Goal: Task Accomplishment & Management: Manage account settings

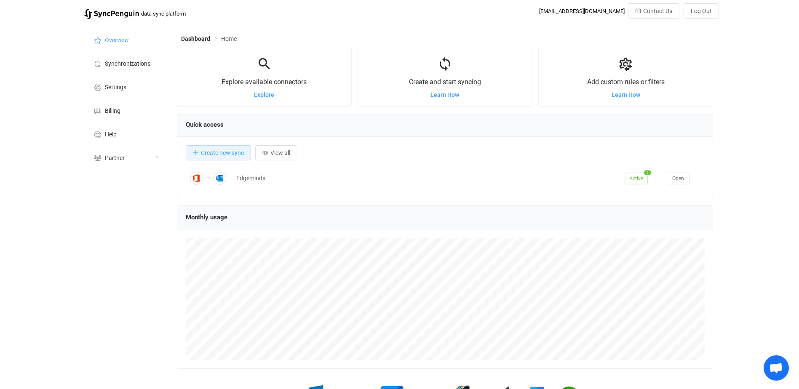
scroll to position [163, 536]
drag, startPoint x: 120, startPoint y: 160, endPoint x: 131, endPoint y: 167, distance: 13.2
click at [120, 160] on span "Partner" at bounding box center [115, 158] width 20 height 7
click at [117, 184] on li "Users" at bounding box center [126, 179] width 84 height 21
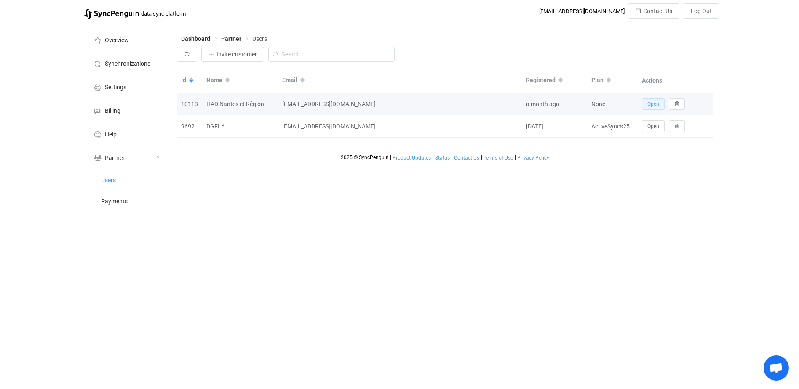
click at [656, 106] on span "Open" at bounding box center [653, 104] width 12 height 6
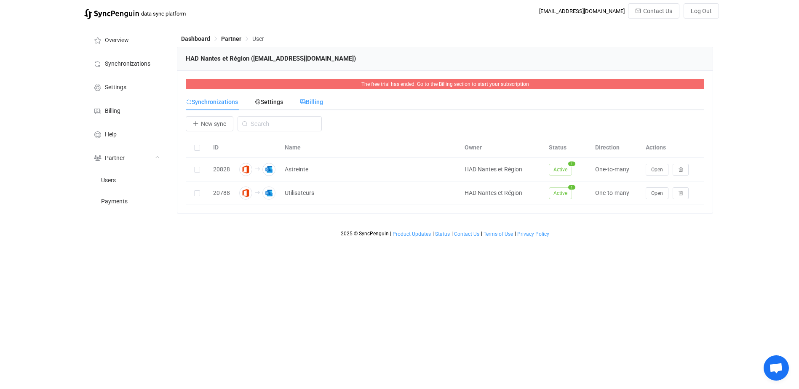
click at [319, 100] on span "Billing" at bounding box center [311, 102] width 23 height 7
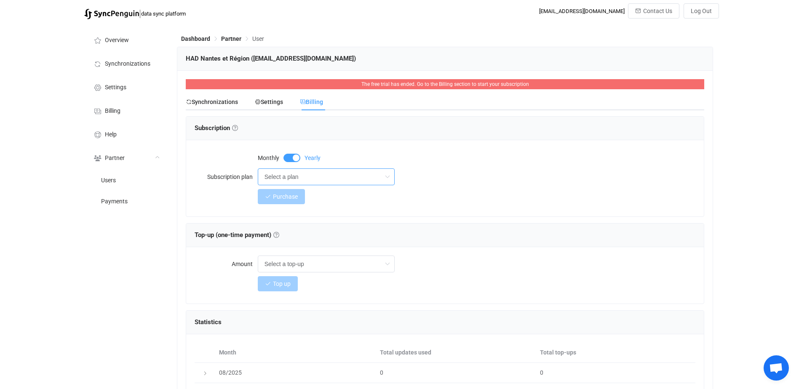
click at [289, 173] on input "Select a plan" at bounding box center [326, 176] width 137 height 17
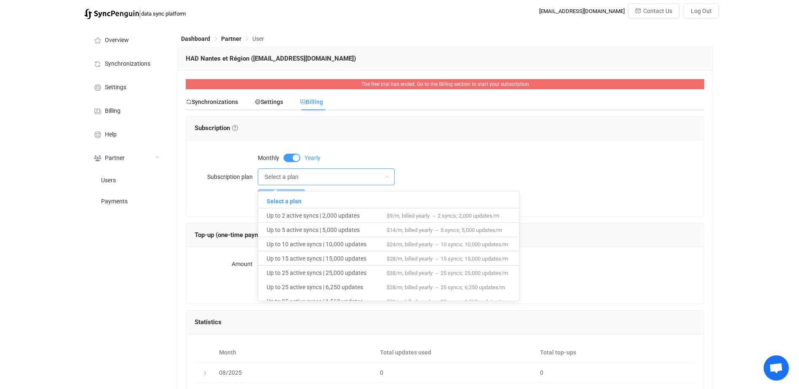
drag, startPoint x: 465, startPoint y: 162, endPoint x: 457, endPoint y: 161, distance: 8.5
click at [466, 162] on div "Monthly Yearly" at bounding box center [477, 157] width 438 height 17
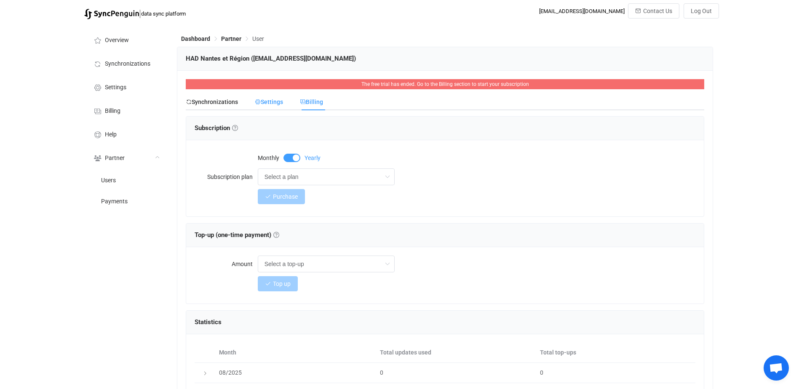
click at [281, 104] on span "Settings" at bounding box center [269, 102] width 28 height 7
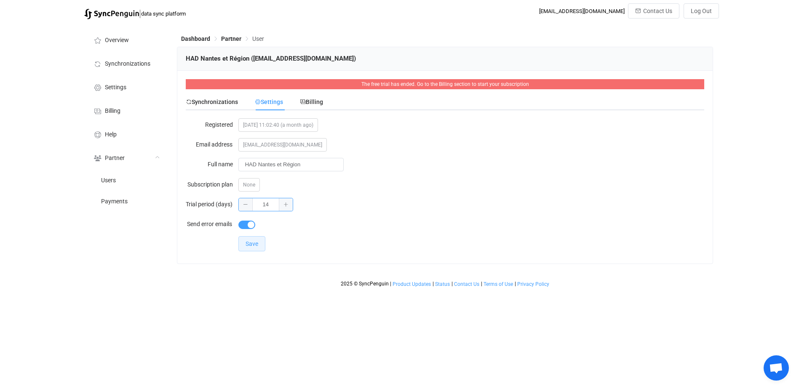
click at [265, 205] on input "14" at bounding box center [265, 204] width 55 height 13
type input "30"
click at [357, 227] on div at bounding box center [471, 224] width 466 height 17
click at [253, 244] on span "Save" at bounding box center [251, 243] width 13 height 7
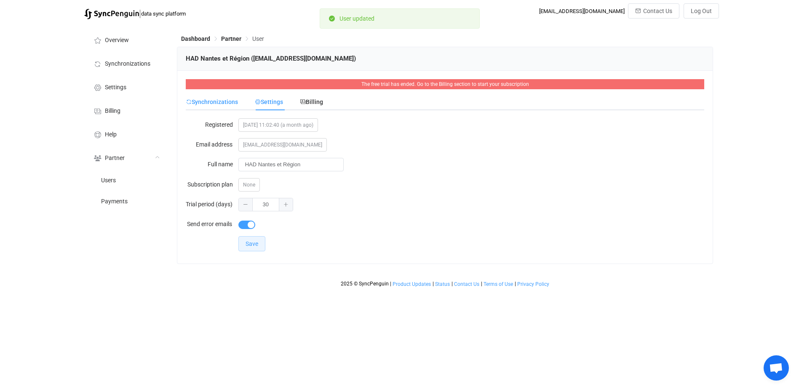
drag, startPoint x: 211, startPoint y: 99, endPoint x: 218, endPoint y: 102, distance: 7.7
click at [211, 100] on span "Synchronizations" at bounding box center [212, 102] width 52 height 7
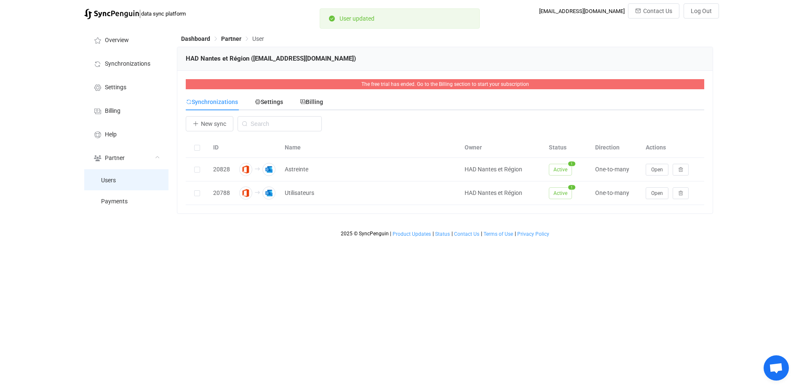
click at [112, 181] on span "Users" at bounding box center [108, 180] width 15 height 7
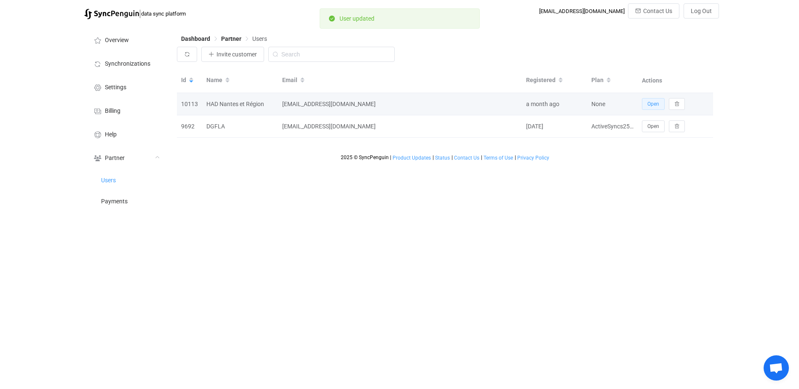
click at [650, 103] on span "Open" at bounding box center [653, 104] width 12 height 6
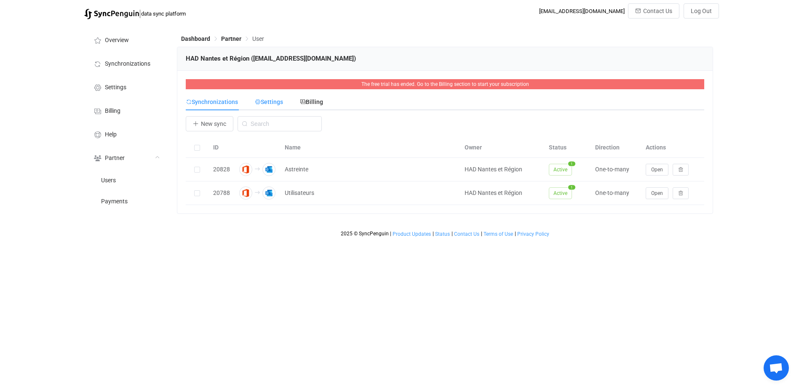
click at [270, 101] on span "Settings" at bounding box center [269, 102] width 28 height 7
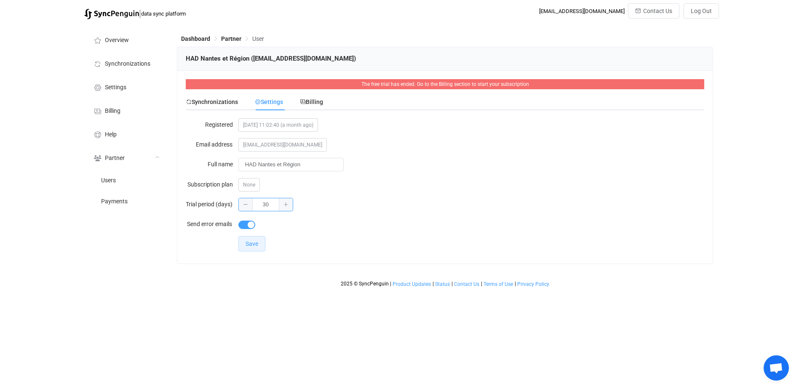
click at [271, 206] on input "30" at bounding box center [265, 204] width 55 height 13
type input "45"
click at [350, 203] on div "45" at bounding box center [471, 204] width 466 height 17
click at [253, 244] on span "Save" at bounding box center [251, 243] width 13 height 7
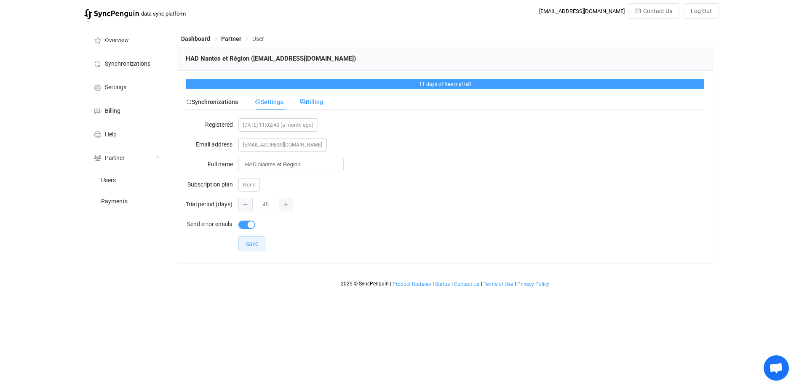
click at [320, 105] on span "Billing" at bounding box center [311, 102] width 23 height 7
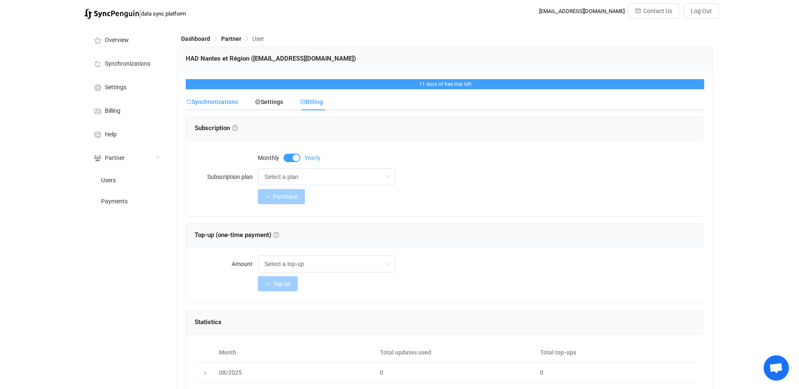
click at [214, 100] on span "Synchronizations" at bounding box center [212, 102] width 52 height 7
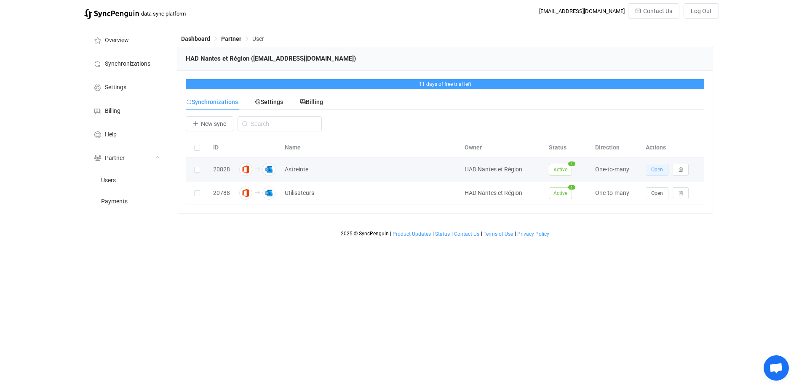
click at [657, 173] on span "Open" at bounding box center [657, 170] width 12 height 6
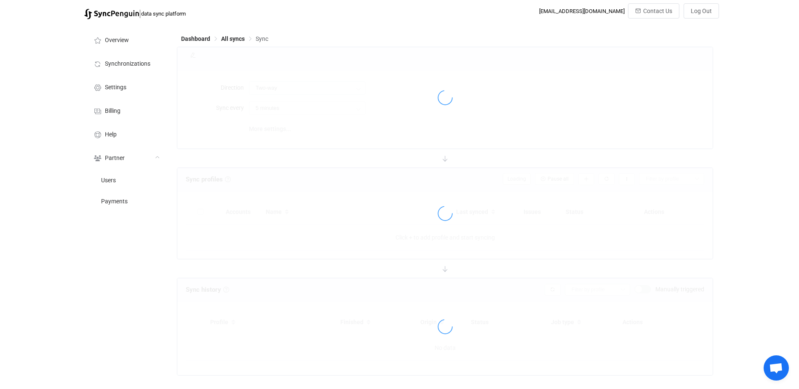
type input "Office 365 GAL → Outlook (one to many)"
type input "30 minutes"
